Goal: Task Accomplishment & Management: Complete application form

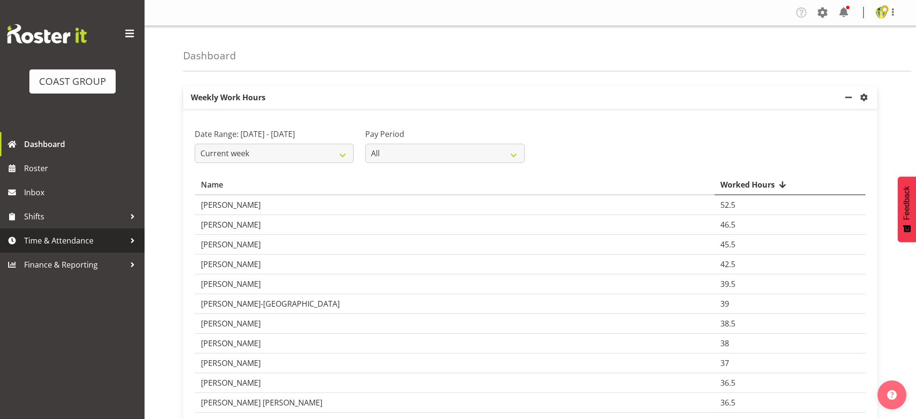
click at [102, 236] on span "Time & Attendance" at bounding box center [74, 240] width 101 height 14
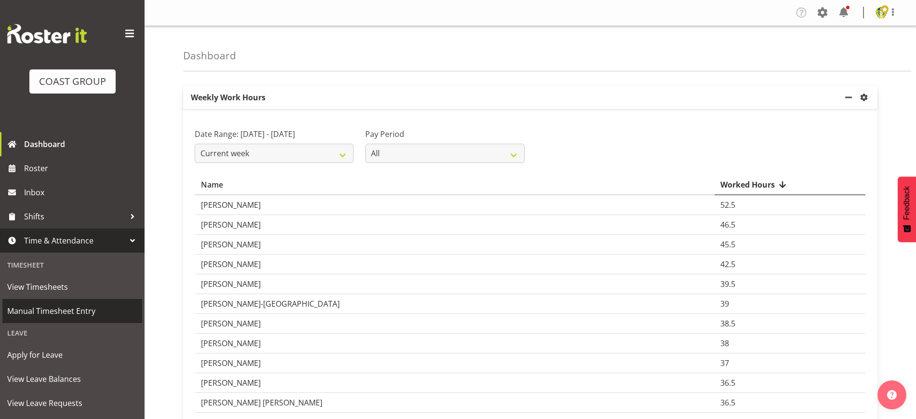
click at [87, 309] on span "Manual Timesheet Entry" at bounding box center [72, 311] width 130 height 14
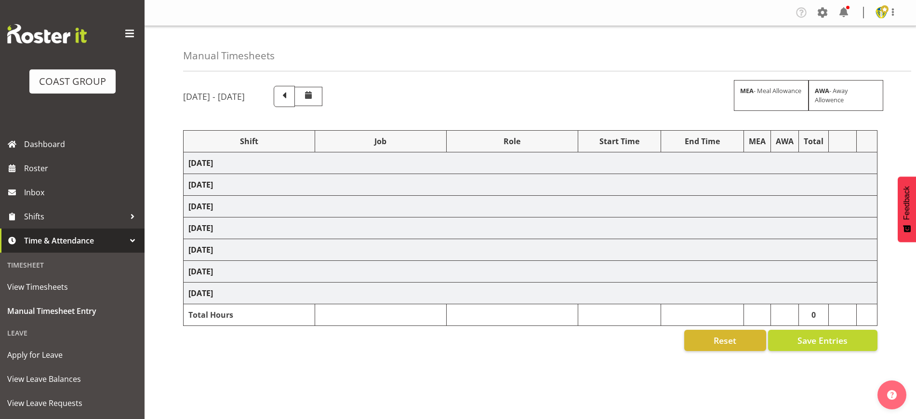
select select "1404"
select select "69"
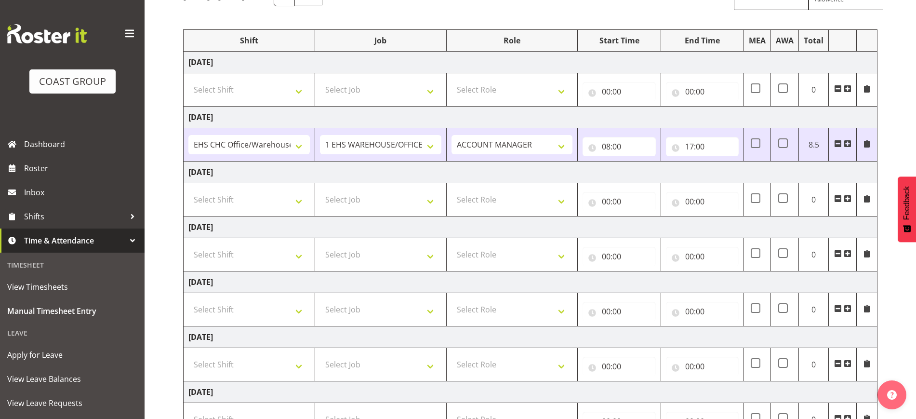
scroll to position [121, 0]
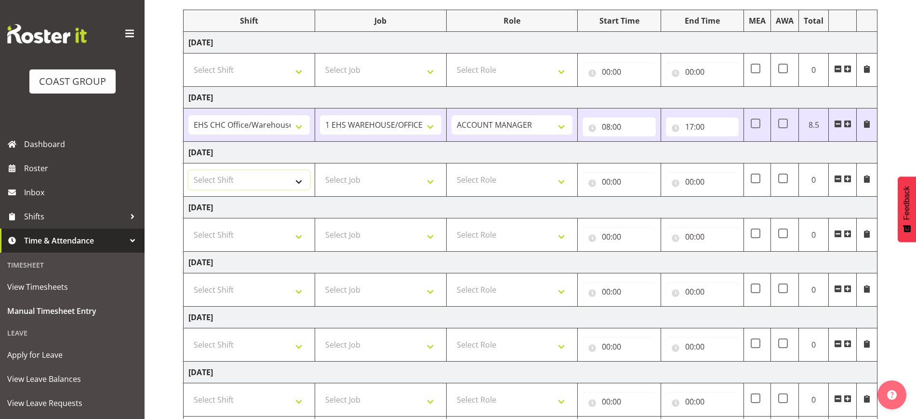
click at [287, 178] on select "Select Shift Break AHICE Break ATSNZ Break All Blacks casual Break Arts [PERSON…" at bounding box center [248, 179] width 121 height 19
select select "1404"
click at [188, 170] on select "Select Shift Break AHICE Break ATSNZ Break All Blacks casual Break Arts canty B…" at bounding box center [248, 179] width 121 height 19
click at [367, 189] on td "Select Job 1 Carlton Events 1 Carlton Hamilton 1 Carlton Wellington 1 EHS WAREH…" at bounding box center [381, 179] width 132 height 33
click at [367, 176] on select "Select Job 1 Carlton Events 1 Carlton Hamilton 1 Carlton Wellington 1 EHS WAREH…" at bounding box center [380, 179] width 121 height 19
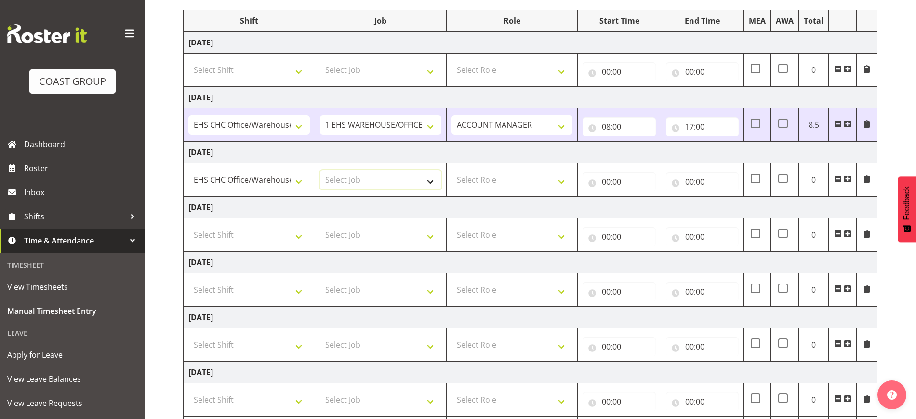
select select "69"
click at [320, 170] on select "Select Job 1 Carlton Events 1 Carlton Hamilton 1 Carlton Wellington 1 EHS WAREH…" at bounding box center [380, 179] width 121 height 19
click at [486, 174] on select "Select Role ACCOUNT MANAGER Account Manager" at bounding box center [512, 179] width 121 height 19
select select "197"
click at [452, 170] on select "Select Role ACCOUNT MANAGER Account Manager" at bounding box center [512, 179] width 121 height 19
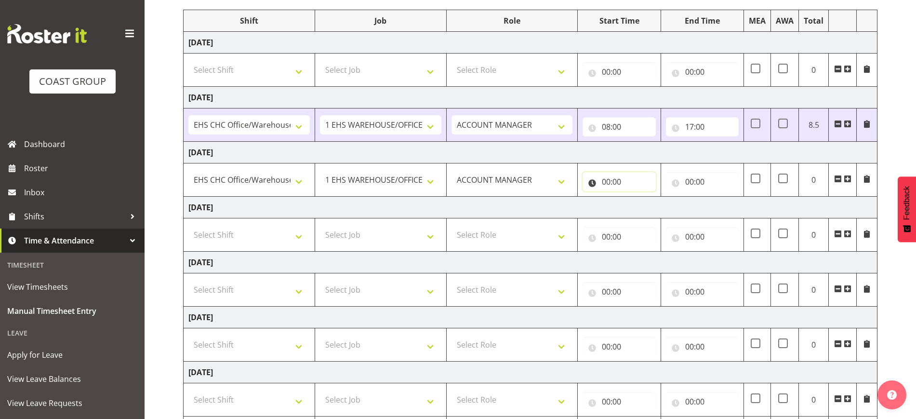
click at [624, 177] on input "00:00" at bounding box center [619, 181] width 73 height 19
click at [649, 202] on select "00 01 02 03 04 05 06 07 08 09 10 11 12 13 14 15 16 17 18 19 20 21 22 23" at bounding box center [649, 206] width 22 height 19
select select "10"
click at [638, 197] on select "00 01 02 03 04 05 06 07 08 09 10 11 12 13 14 15 16 17 18 19 20 21 22 23" at bounding box center [649, 206] width 22 height 19
type input "10:00"
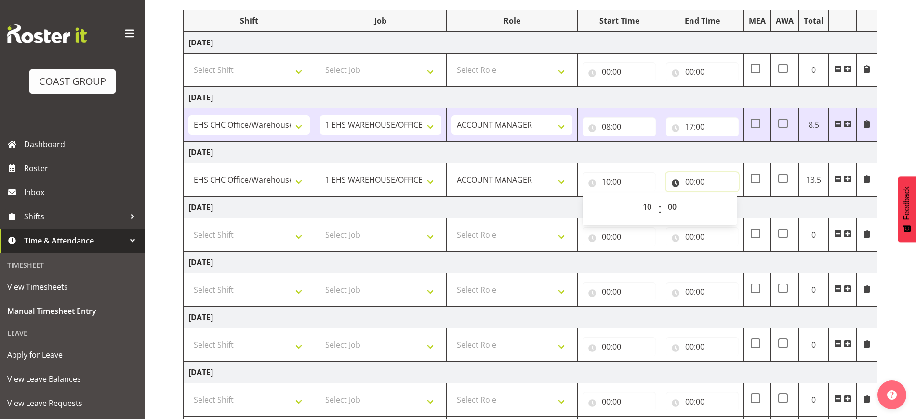
click at [701, 175] on input "00:00" at bounding box center [702, 181] width 73 height 19
click at [732, 198] on select "00 01 02 03 04 05 06 07 08 09 10 11 12 13 14 15 16 17 18 19 20 21 22 23" at bounding box center [732, 206] width 22 height 19
select select "12"
click at [721, 197] on select "00 01 02 03 04 05 06 07 08 09 10 11 12 13 14 15 16 17 18 19 20 21 22 23" at bounding box center [732, 206] width 22 height 19
type input "12:00"
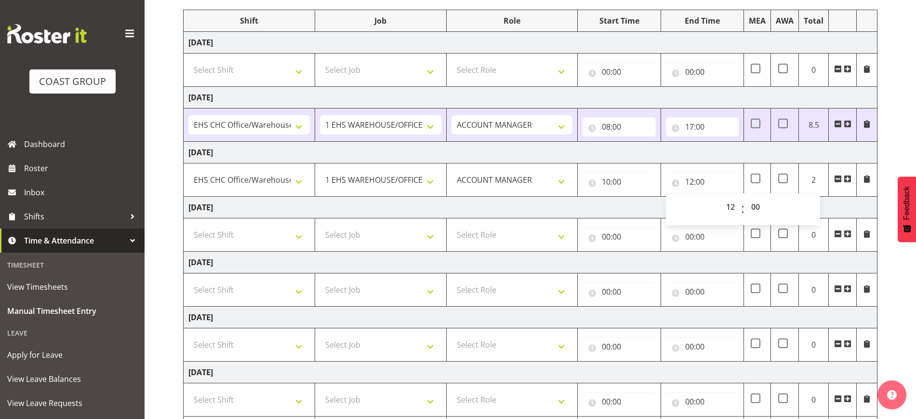
click at [892, 141] on div "September 24th - September 30th 2025 MEA - Meal Allowance AWA - Away Allowence …" at bounding box center [549, 214] width 733 height 512
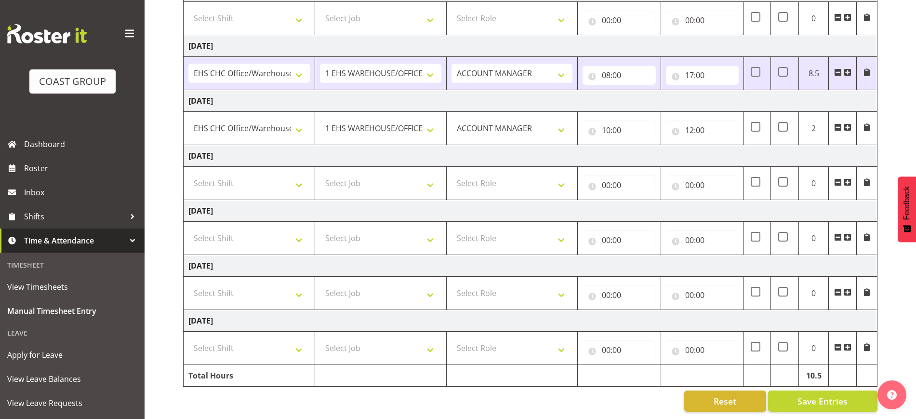
scroll to position [181, 0]
click at [284, 288] on select "Select Shift Break AHICE Break ATSNZ Break All Blacks casual Break Arts canty B…" at bounding box center [248, 292] width 121 height 19
select select "1404"
click at [188, 283] on select "Select Shift Break AHICE Break ATSNZ Break All Blacks casual Break Arts canty B…" at bounding box center [248, 292] width 121 height 19
click at [380, 283] on select "Select Job 1 Carlton Events 1 Carlton Hamilton 1 Carlton Wellington 1 EHS WAREH…" at bounding box center [380, 292] width 121 height 19
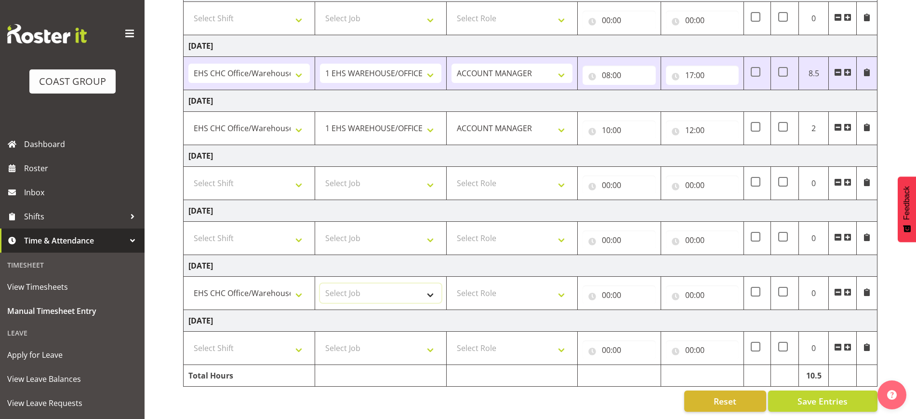
select select "69"
click at [320, 283] on select "Select Job 1 Carlton Events 1 Carlton Hamilton 1 Carlton Wellington 1 EHS WAREH…" at bounding box center [380, 292] width 121 height 19
click at [523, 284] on select "Select Role ACCOUNT MANAGER Account Manager" at bounding box center [512, 292] width 121 height 19
select select "197"
click at [452, 283] on select "Select Role ACCOUNT MANAGER Account Manager" at bounding box center [512, 292] width 121 height 19
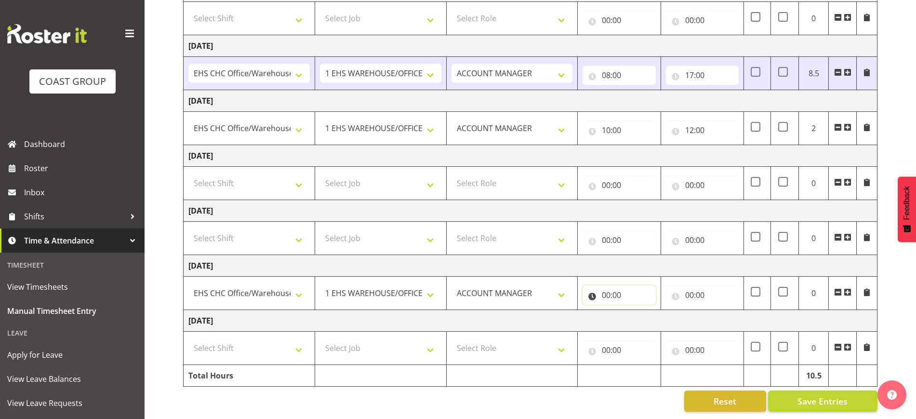
click at [602, 285] on input "00:00" at bounding box center [619, 294] width 73 height 19
click at [649, 311] on select "00 01 02 03 04 05 06 07 08 09 10 11 12 13 14 15 16 17 18 19 20 21 22 23" at bounding box center [649, 319] width 22 height 19
select select "9"
click at [638, 310] on select "00 01 02 03 04 05 06 07 08 09 10 11 12 13 14 15 16 17 18 19 20 21 22 23" at bounding box center [649, 319] width 22 height 19
type input "09:00"
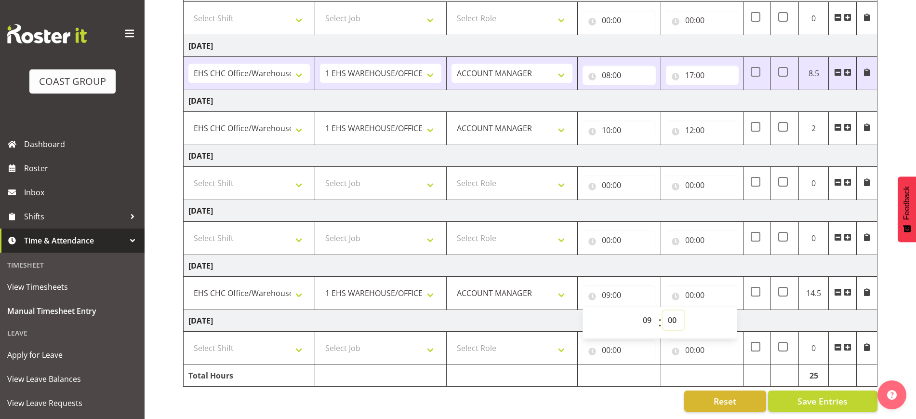
click at [675, 310] on select "00 01 02 03 04 05 06 07 08 09 10 11 12 13 14 15 16 17 18 19 20 21 22 23 24 25 2…" at bounding box center [674, 319] width 22 height 19
select select "30"
click at [663, 310] on select "00 01 02 03 04 05 06 07 08 09 10 11 12 13 14 15 16 17 18 19 20 21 22 23 24 25 2…" at bounding box center [674, 319] width 22 height 19
type input "09:30"
click at [715, 285] on input "00:00" at bounding box center [702, 294] width 73 height 19
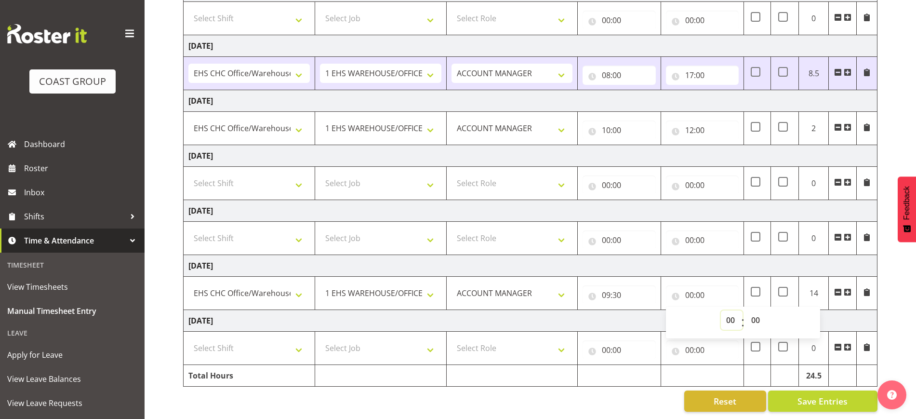
click at [732, 310] on select "00 01 02 03 04 05 06 07 08 09 10 11 12 13 14 15 16 17 18 19 20 21 22 23" at bounding box center [732, 319] width 22 height 19
click at [890, 285] on div "September 24th - September 30th 2025 MEA - Meal Allowance AWA - Away Allowence …" at bounding box center [549, 162] width 733 height 512
click at [837, 288] on span at bounding box center [838, 292] width 8 height 8
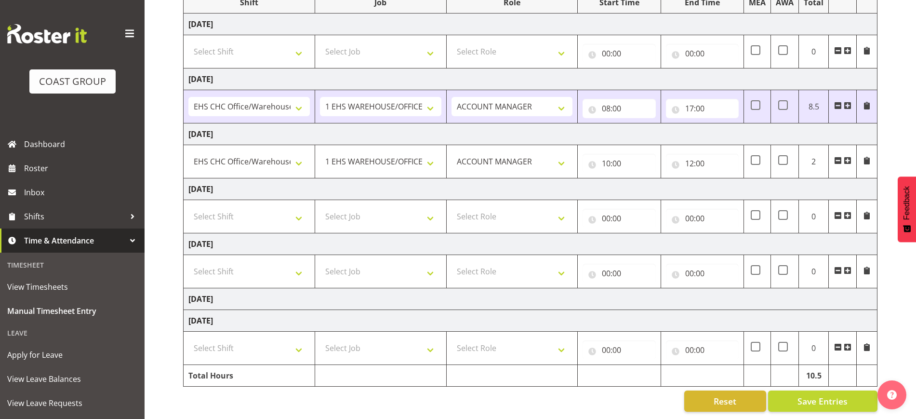
scroll to position [148, 0]
click at [823, 395] on span "Save Entries" at bounding box center [823, 401] width 50 height 13
